Goal: Find specific page/section: Find specific page/section

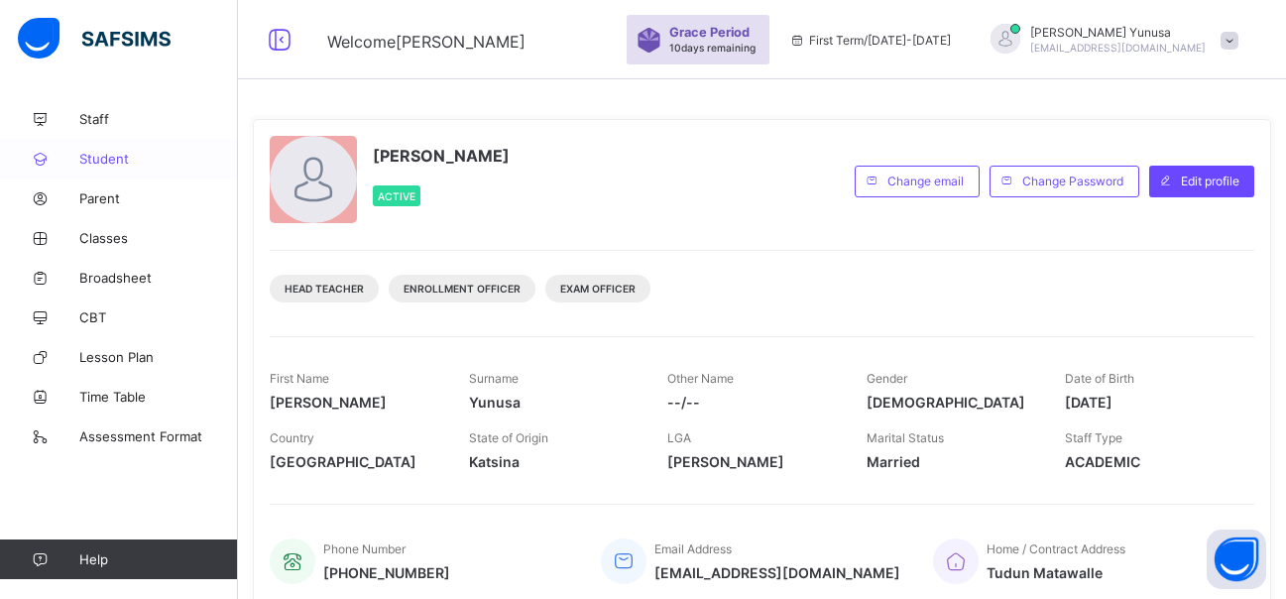
click at [93, 161] on span "Student" at bounding box center [158, 159] width 159 height 16
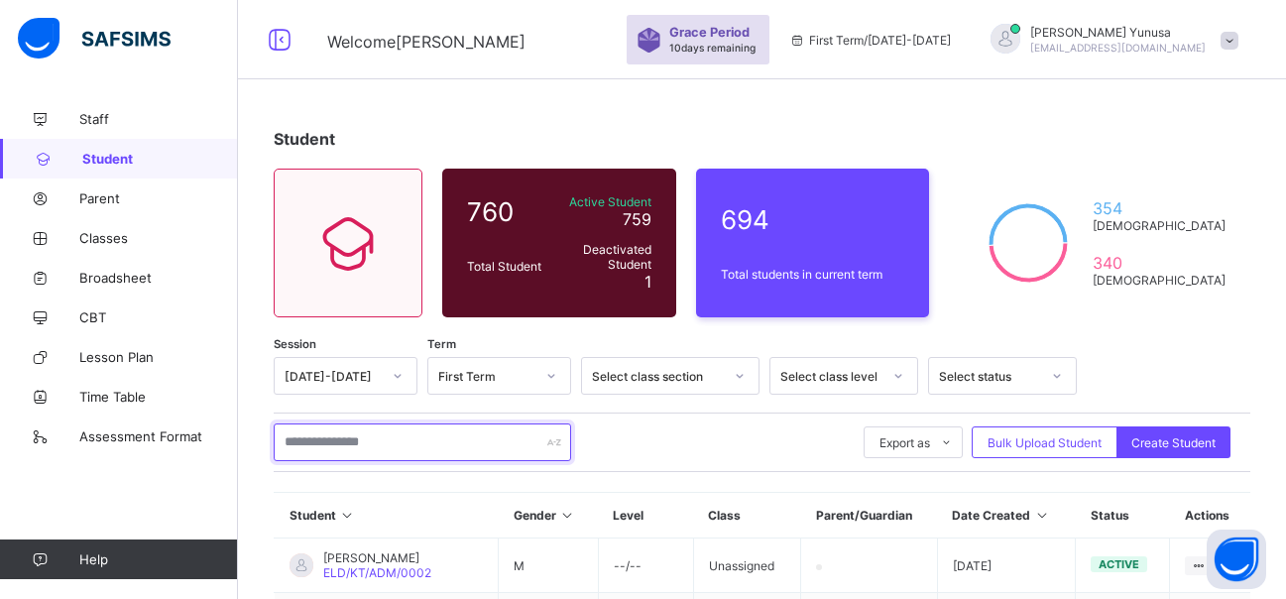
click at [359, 448] on input "text" at bounding box center [423, 442] width 298 height 38
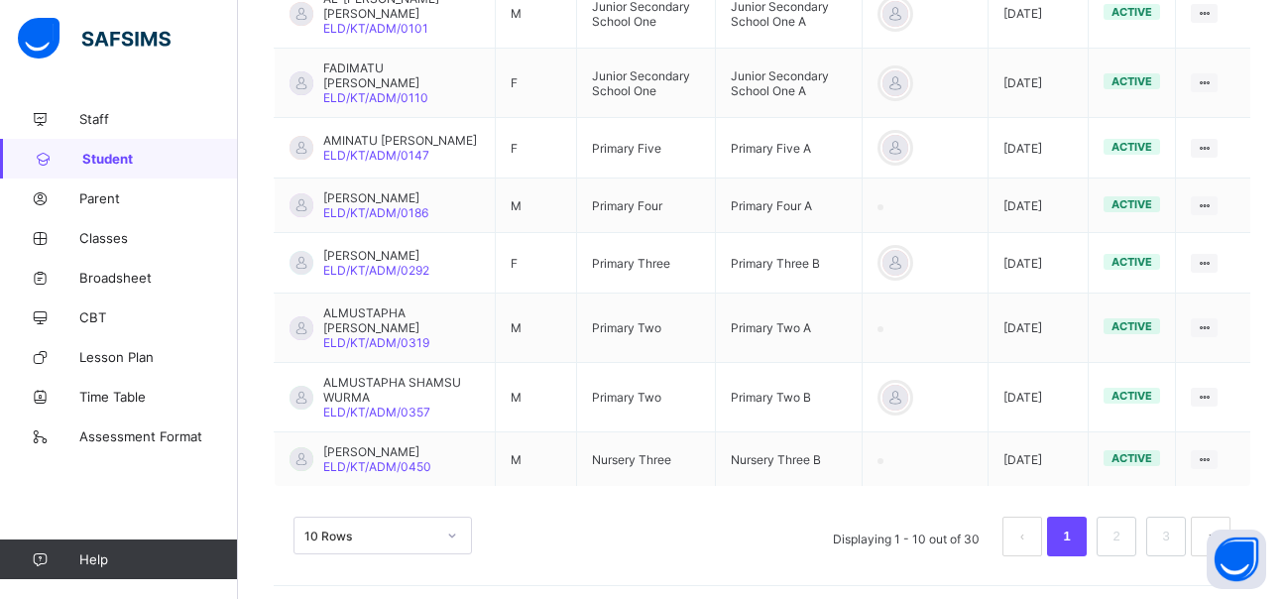
scroll to position [699, 0]
type input "**********"
click at [1126, 534] on link "2" at bounding box center [1116, 536] width 19 height 26
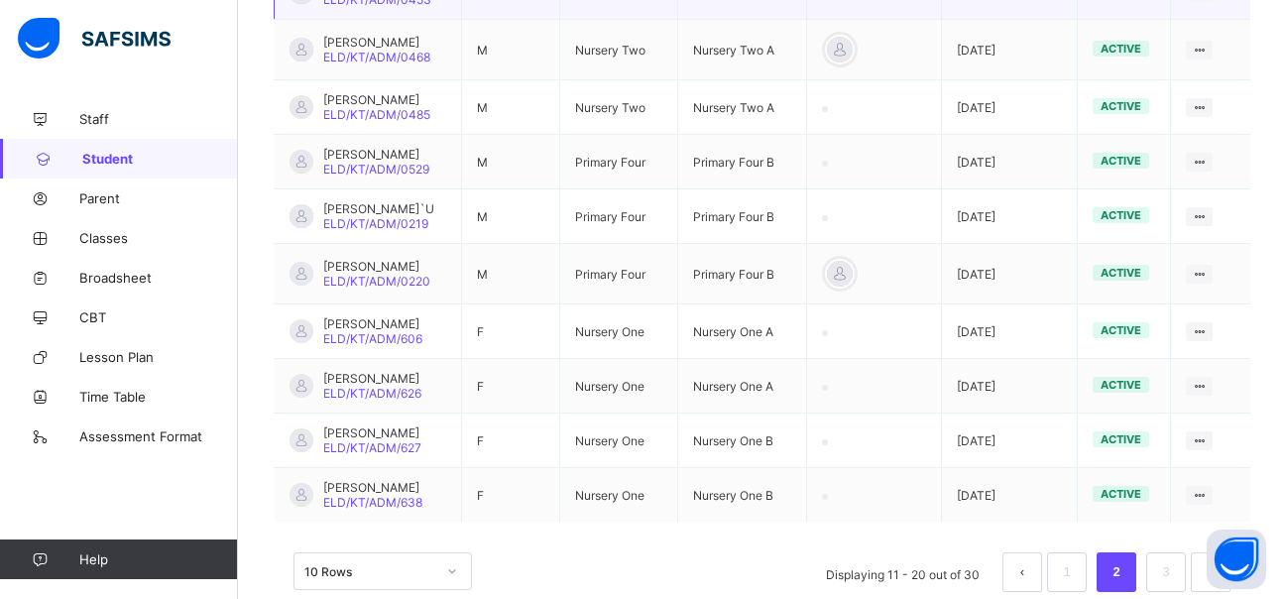
scroll to position [540, 0]
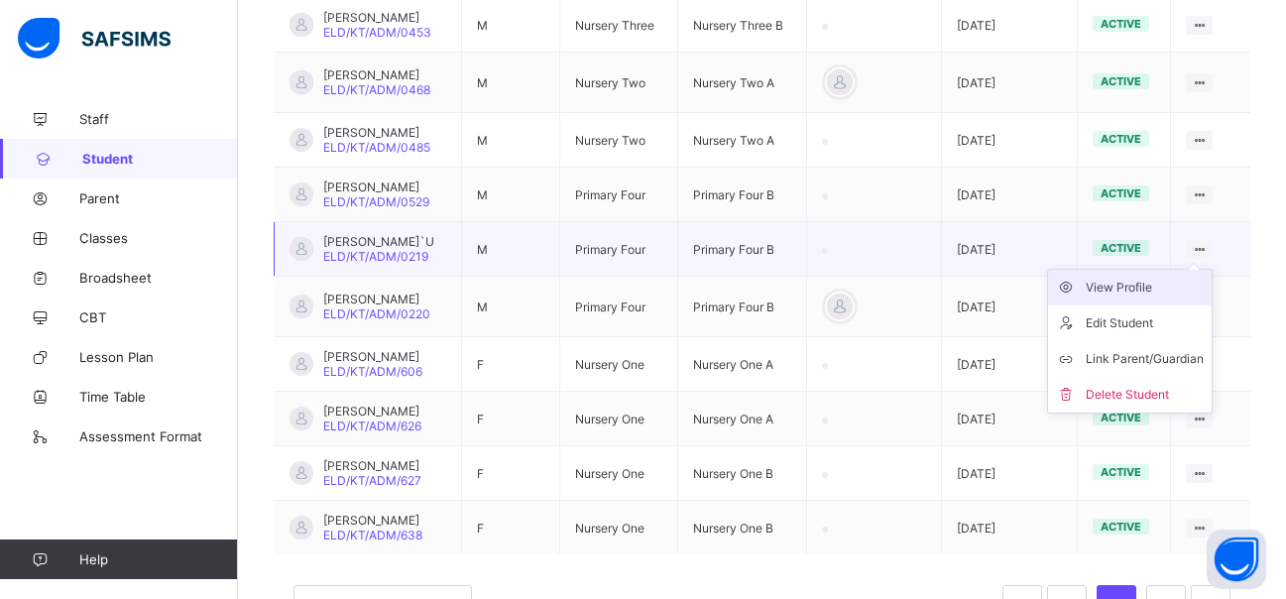
click at [1145, 298] on div "View Profile" at bounding box center [1145, 288] width 118 height 20
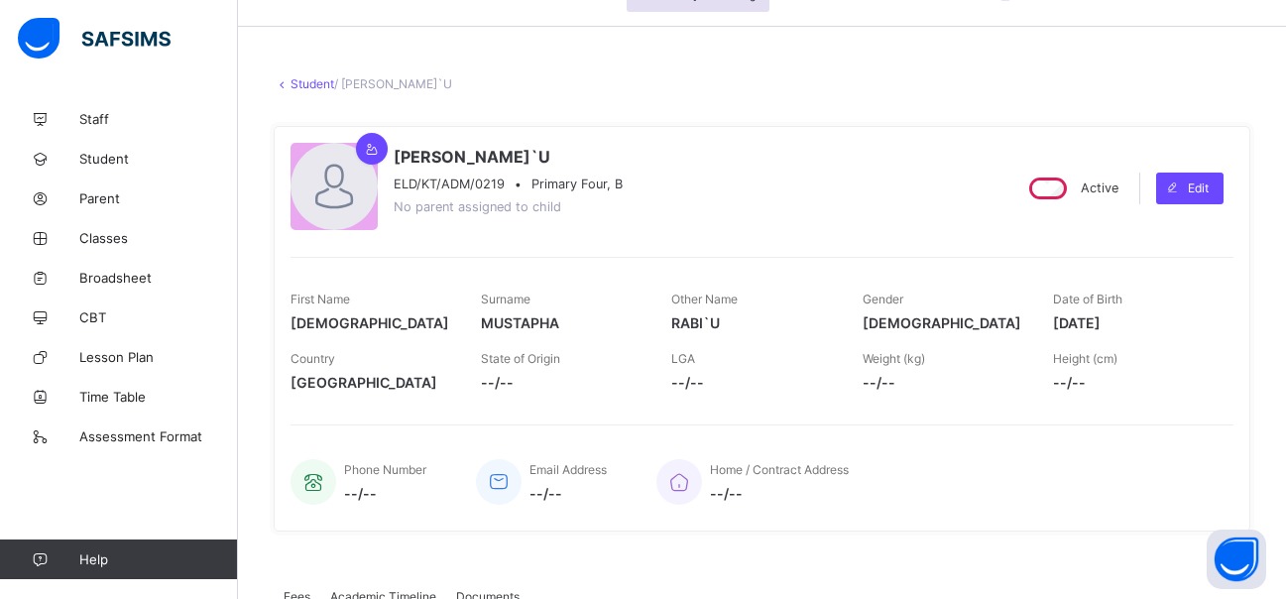
scroll to position [24, 0]
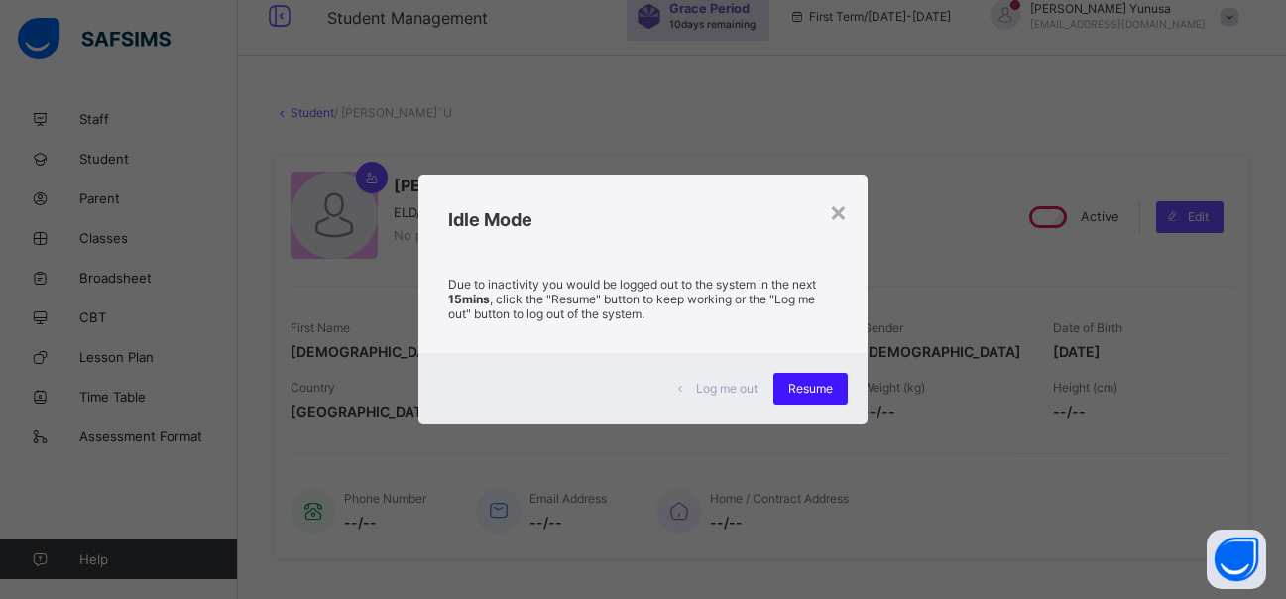
click at [801, 390] on span "Resume" at bounding box center [810, 388] width 45 height 15
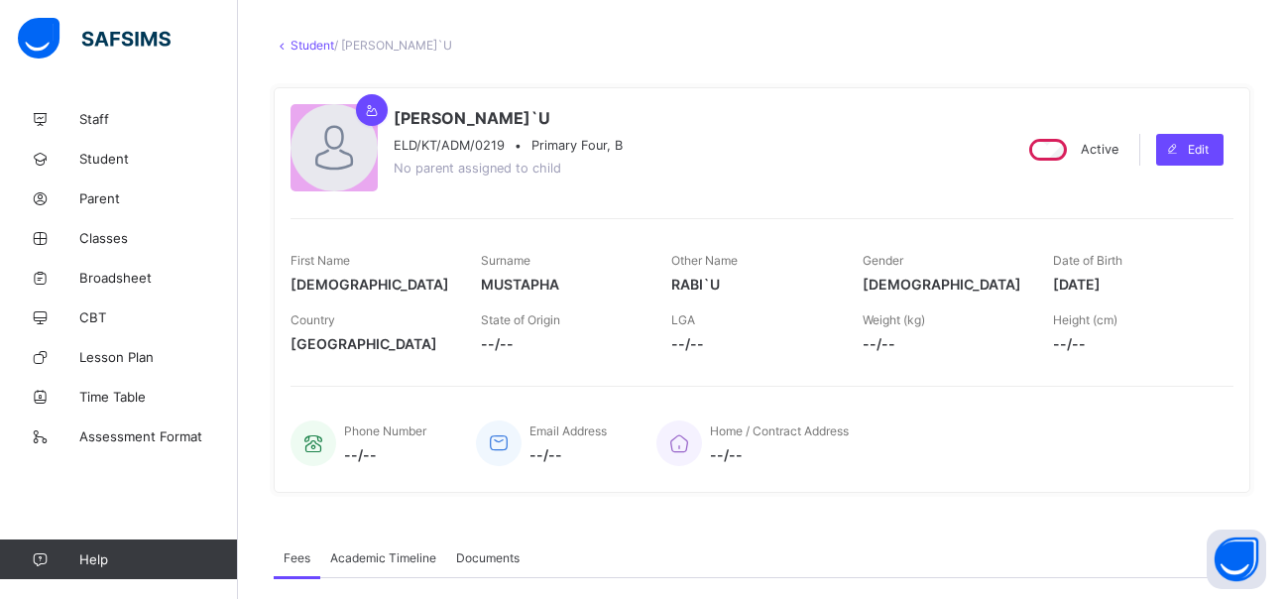
scroll to position [0, 0]
